Goal: Task Accomplishment & Management: Use online tool/utility

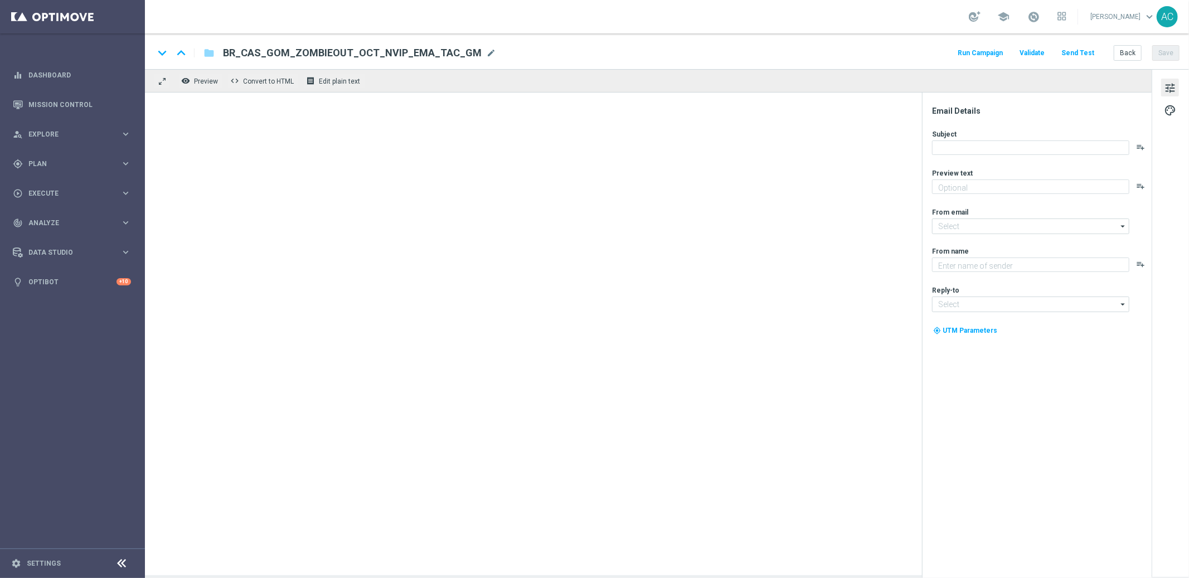
type textarea "Garanta rodadas extras e muita diversão!"
type textarea "Lottoland"
type input "[EMAIL_ADDRESS][DOMAIN_NAME]"
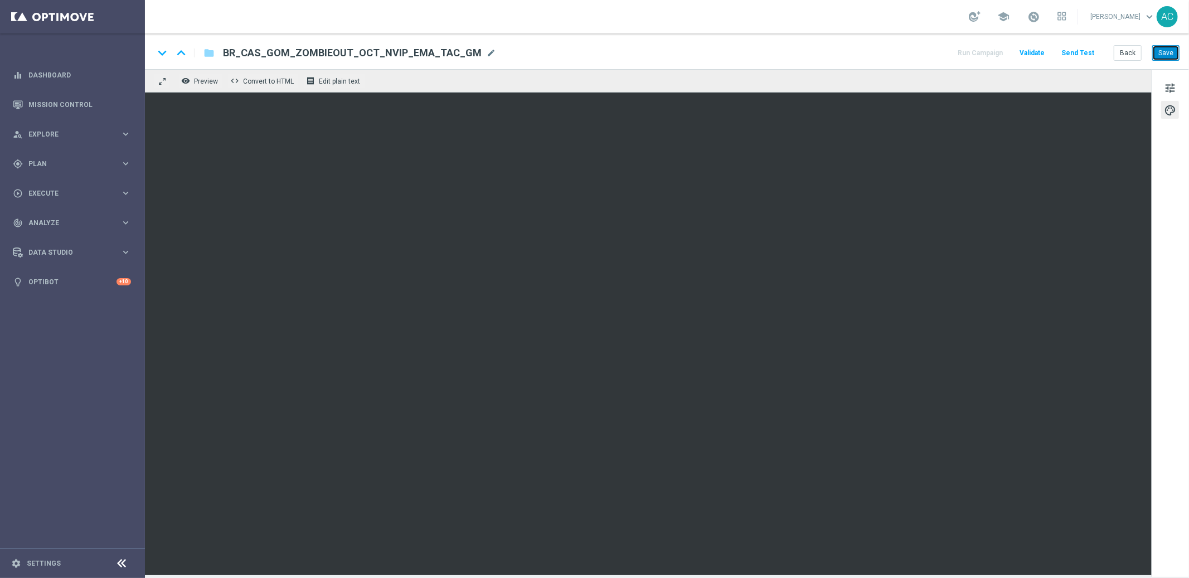
click at [1159, 58] on button "Save" at bounding box center [1165, 53] width 27 height 16
click at [1170, 57] on button "Save" at bounding box center [1165, 53] width 27 height 16
click at [1170, 49] on button "Save" at bounding box center [1165, 53] width 27 height 16
